Goal: Browse casually: Explore the website without a specific task or goal

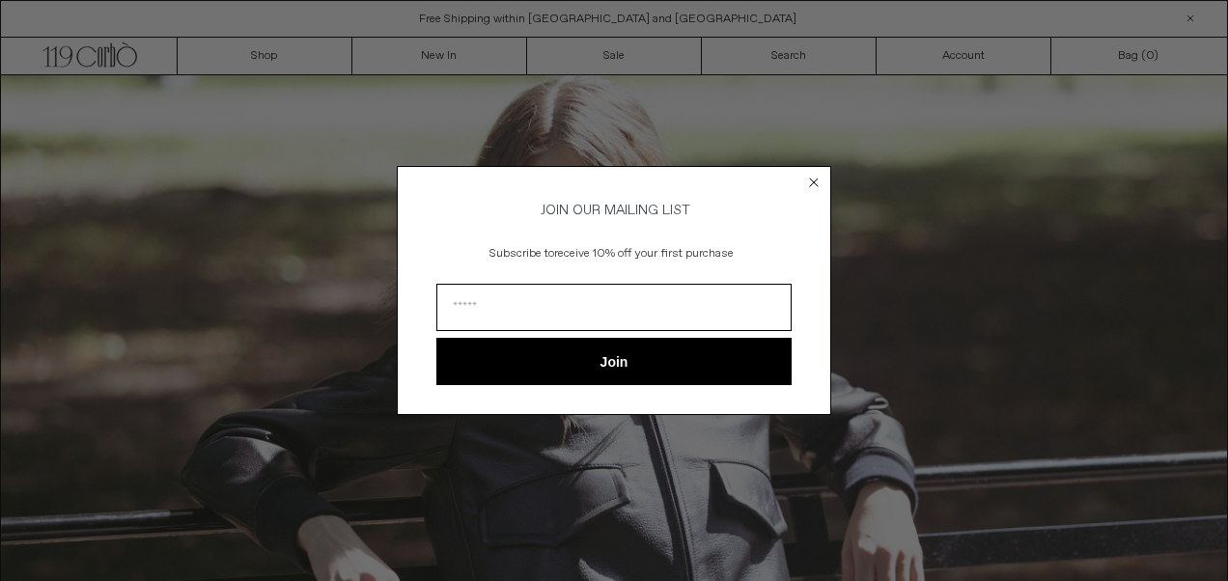
click at [816, 179] on circle "Close dialog" at bounding box center [814, 182] width 18 height 18
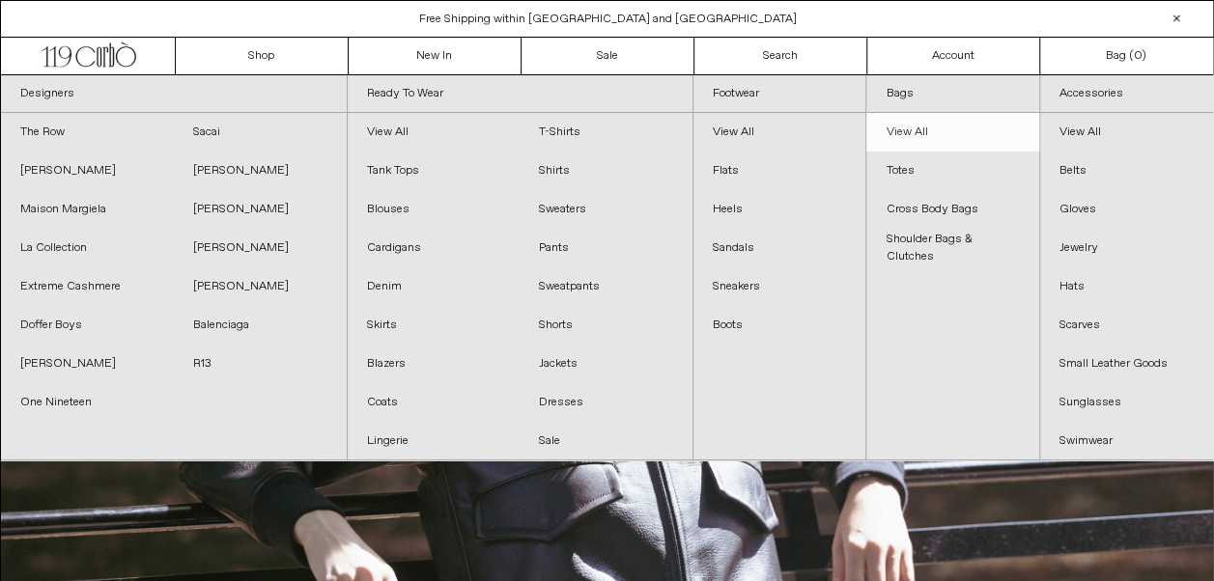
click at [913, 134] on link "View All" at bounding box center [952, 132] width 172 height 39
